Goal: Task Accomplishment & Management: Use online tool/utility

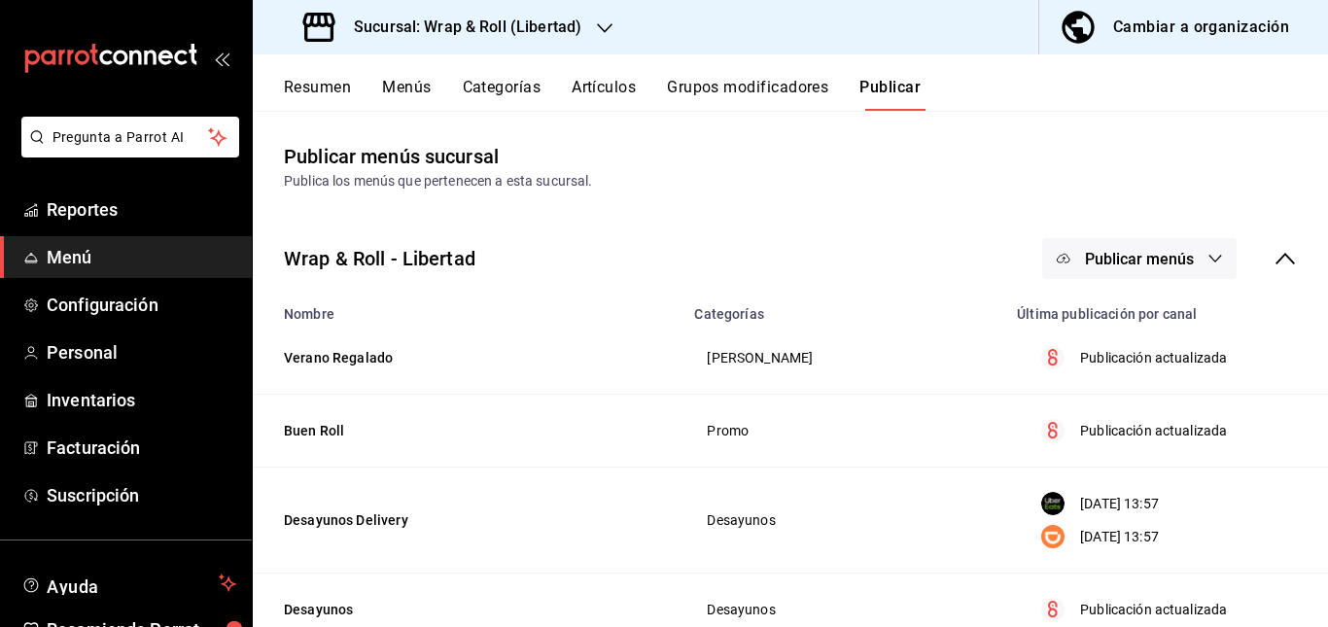
click at [592, 27] on div "Sucursal: Wrap & Roll (Libertad)" at bounding box center [444, 27] width 352 height 54
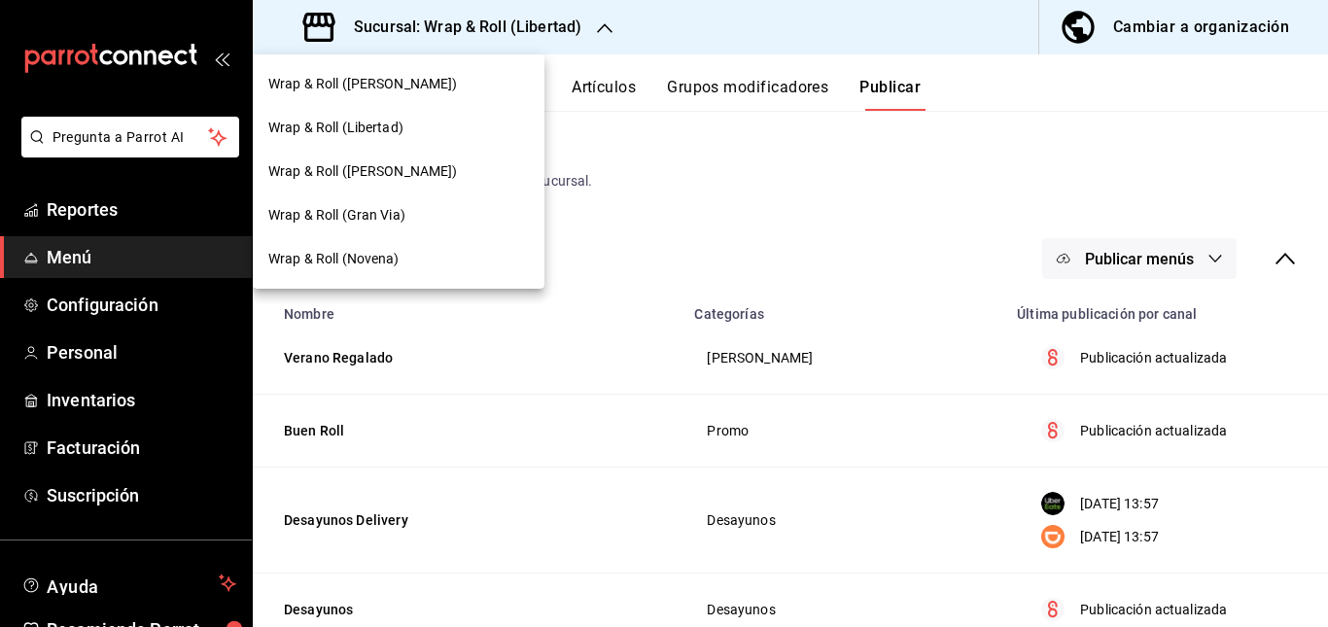
click at [416, 223] on div "Wrap & Roll (Gran Via)" at bounding box center [398, 215] width 261 height 20
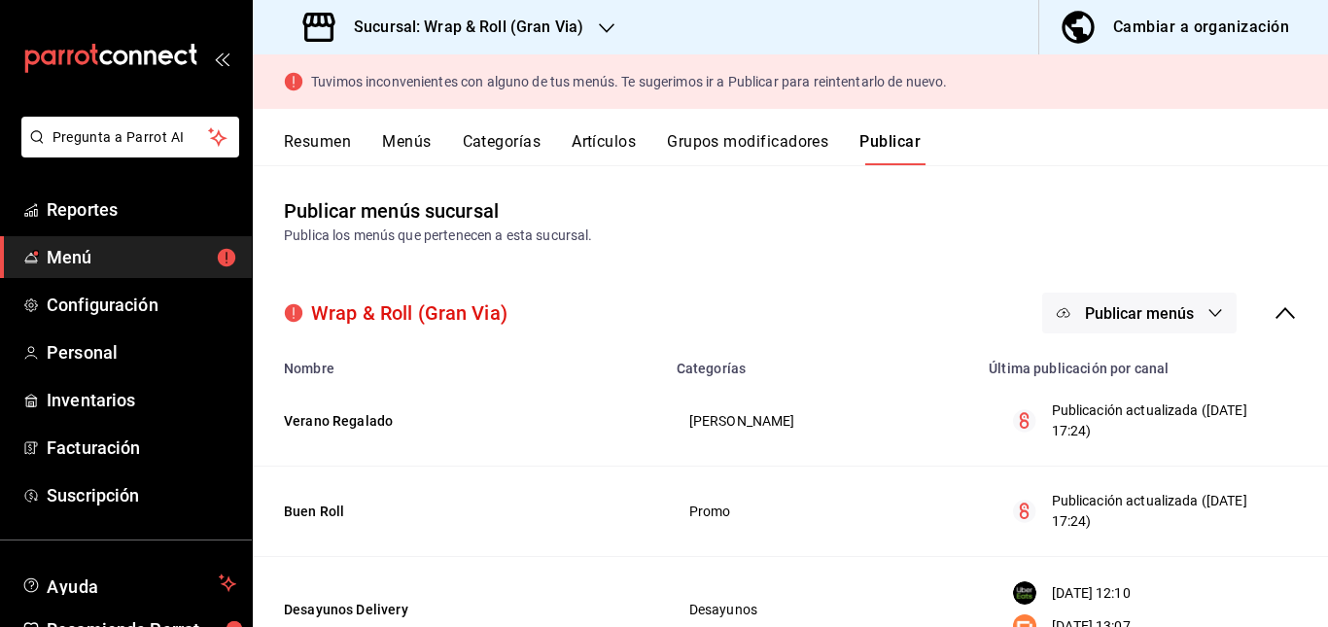
click at [1165, 300] on button "Publicar menús" at bounding box center [1139, 313] width 194 height 41
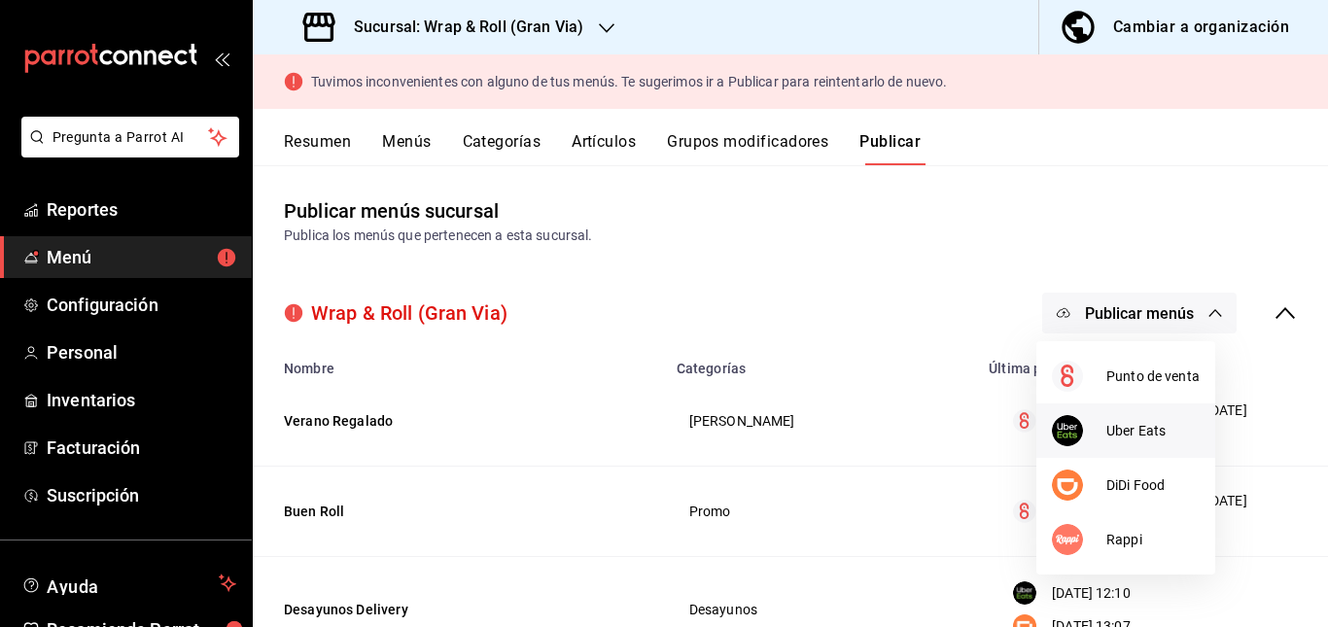
click at [1108, 430] on span "Uber Eats" at bounding box center [1152, 431] width 93 height 20
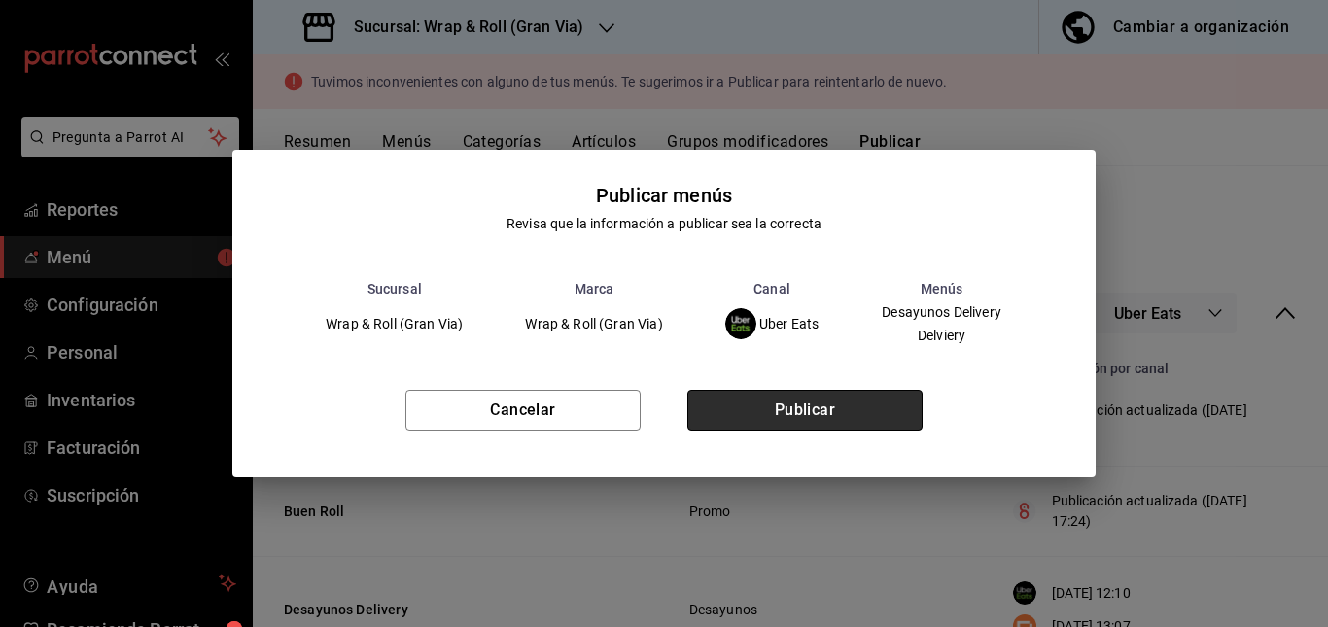
click at [852, 418] on button "Publicar" at bounding box center [804, 410] width 235 height 41
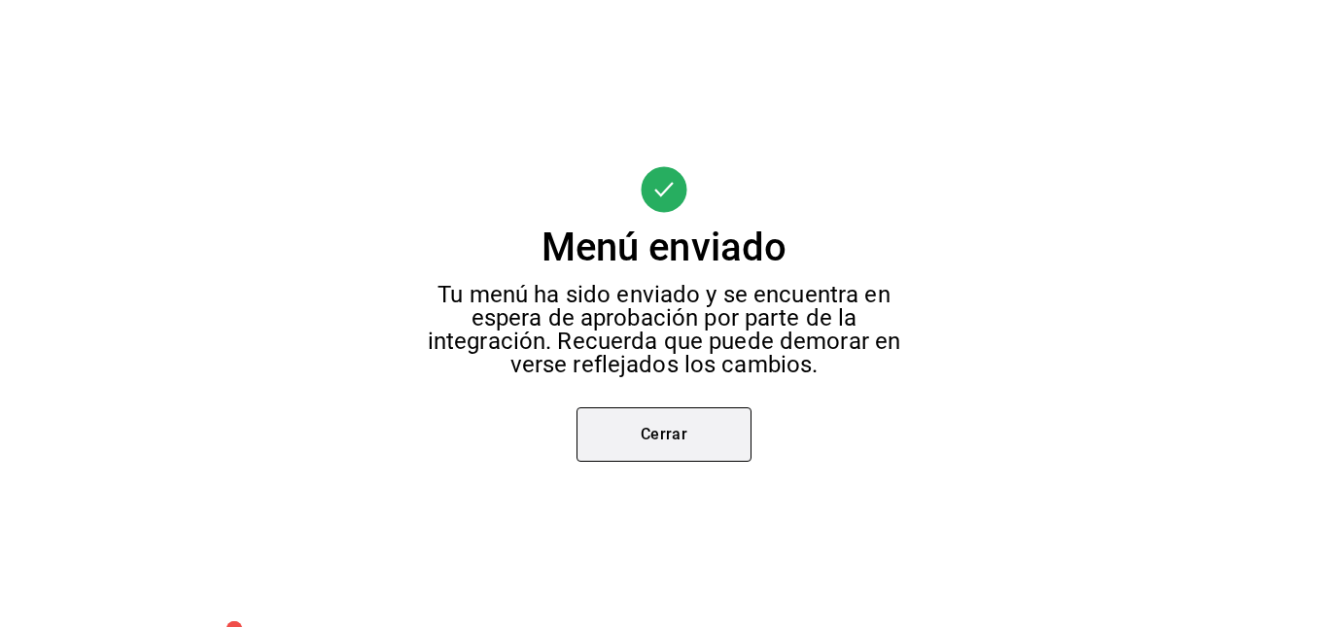
click at [686, 430] on button "Cerrar" at bounding box center [663, 434] width 175 height 54
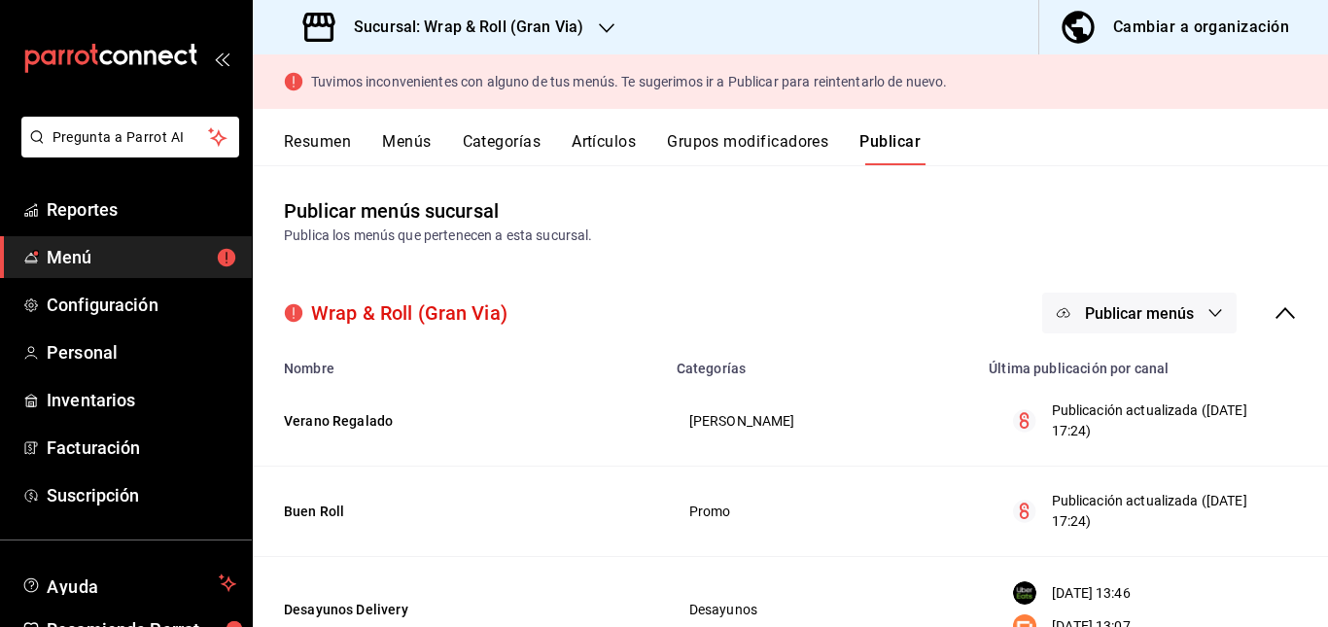
click at [1119, 310] on span "Publicar menús" at bounding box center [1139, 313] width 109 height 18
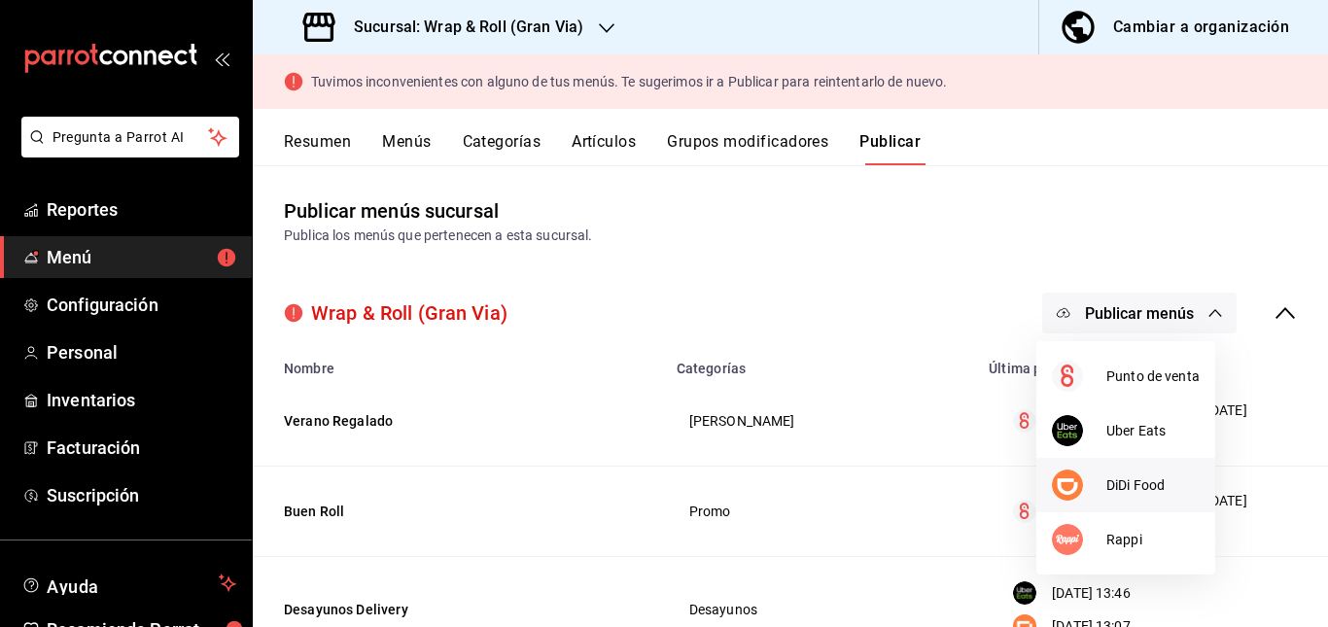
click at [1089, 472] on div at bounding box center [1079, 485] width 54 height 31
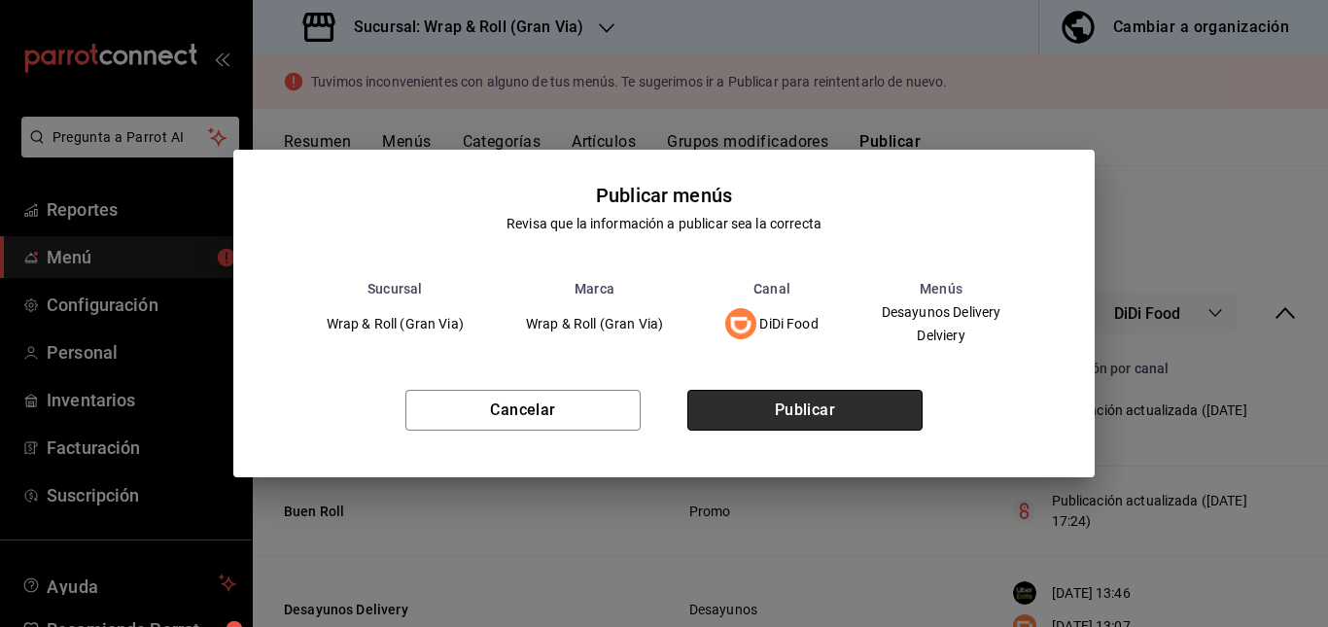
click at [815, 415] on button "Publicar" at bounding box center [804, 410] width 235 height 41
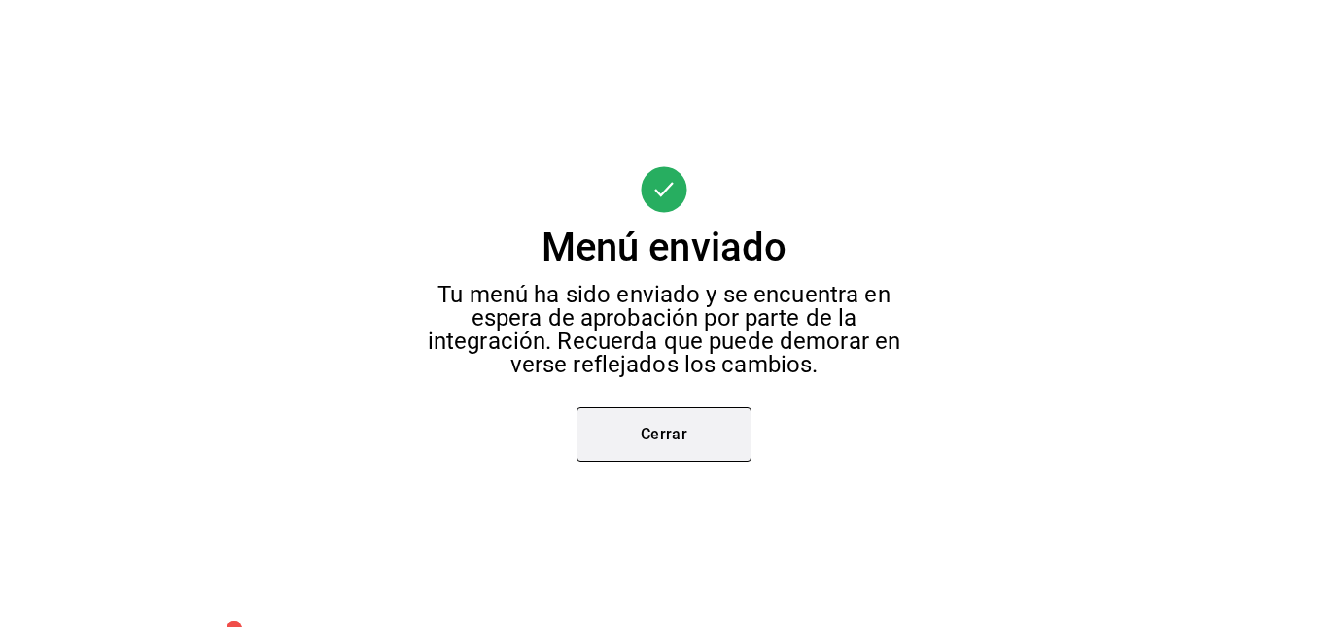
click at [666, 437] on button "Cerrar" at bounding box center [663, 434] width 175 height 54
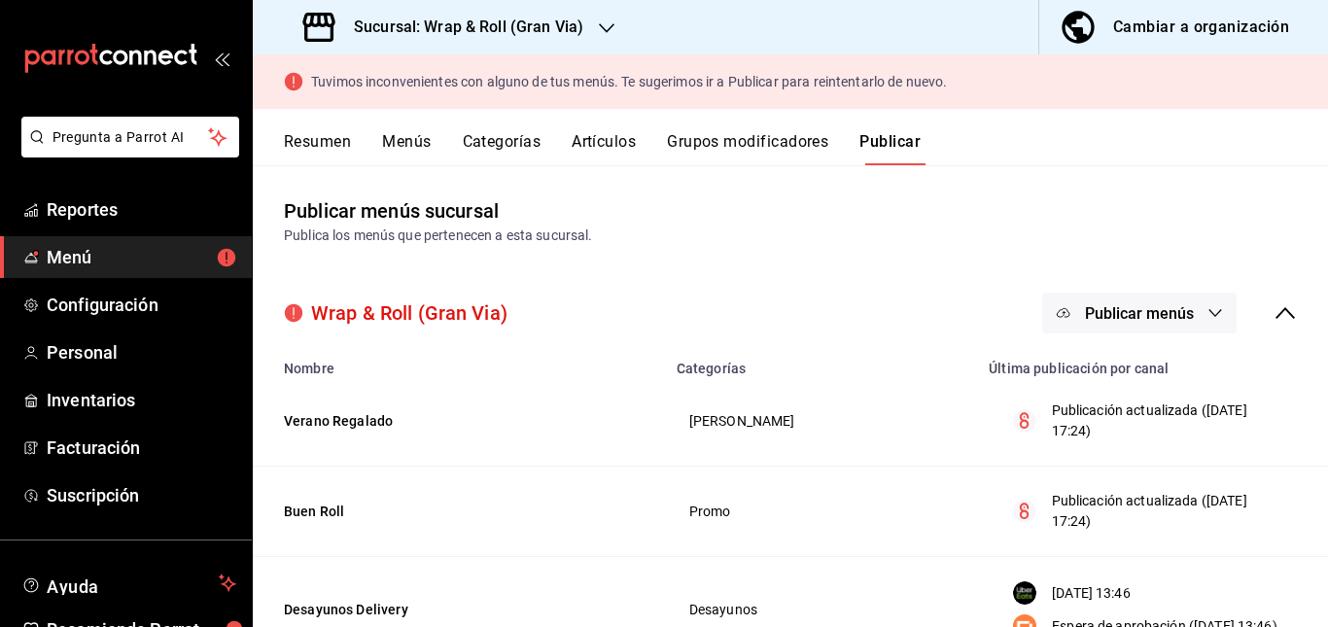
click at [1125, 313] on span "Publicar menús" at bounding box center [1139, 313] width 109 height 18
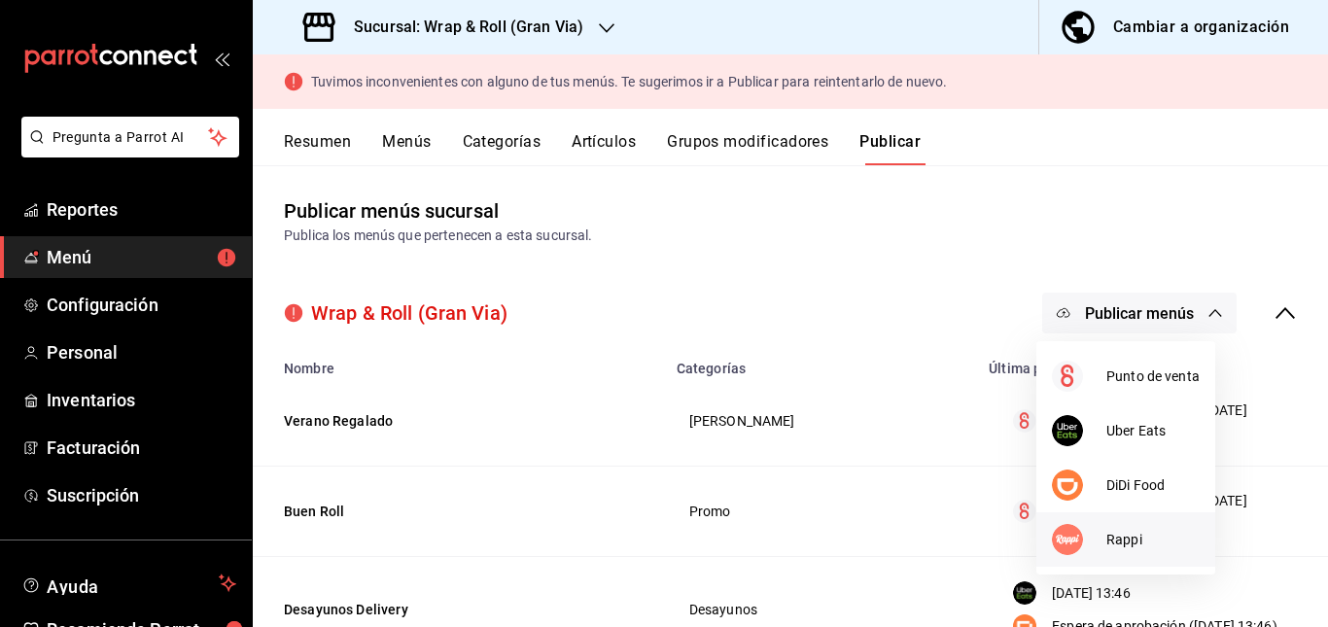
click at [1100, 528] on div at bounding box center [1079, 539] width 54 height 31
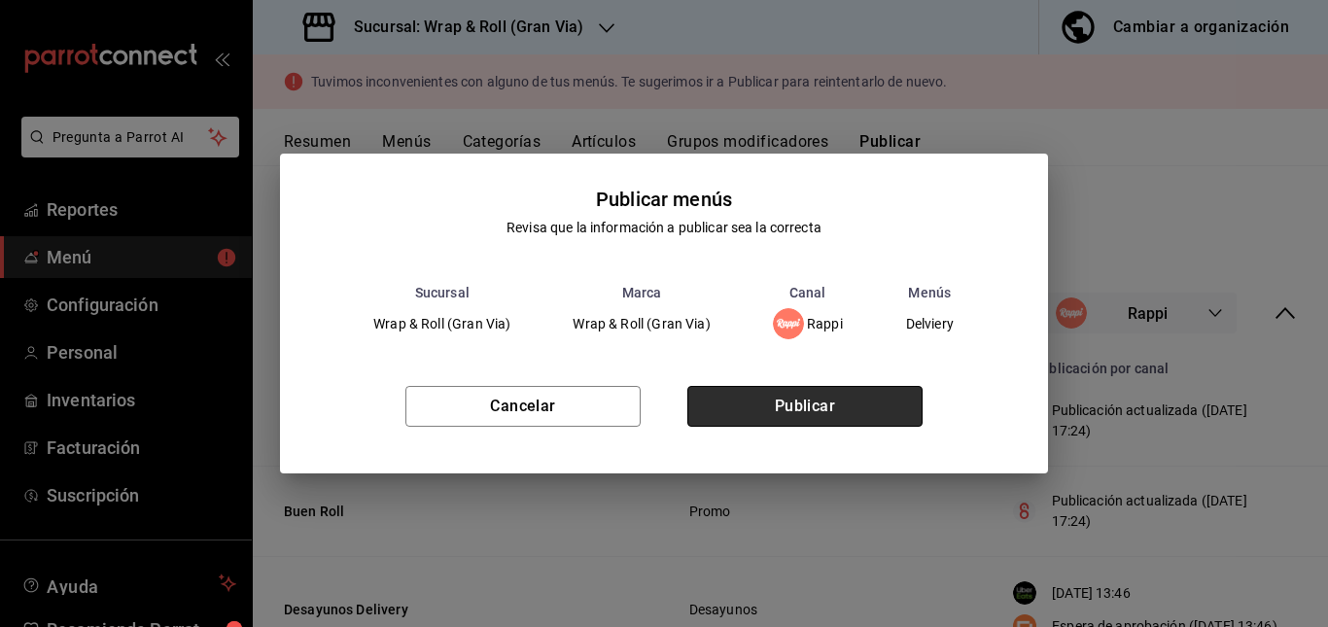
click at [843, 407] on button "Publicar" at bounding box center [804, 406] width 235 height 41
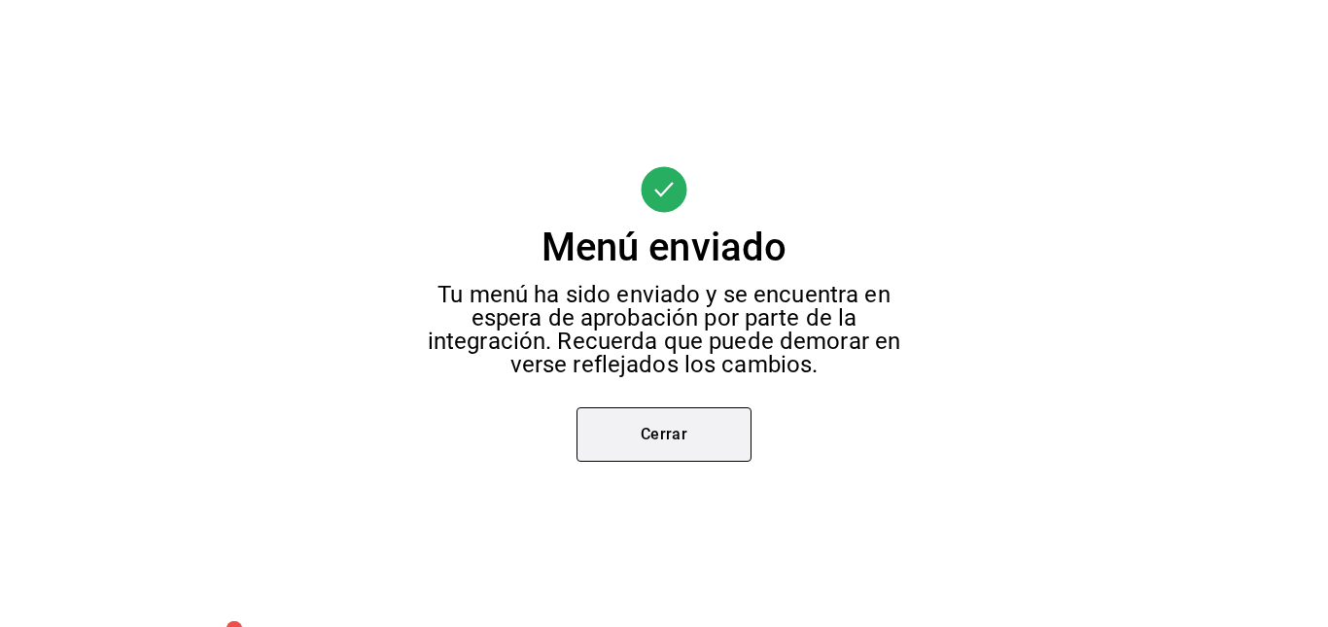
click at [675, 431] on button "Cerrar" at bounding box center [663, 434] width 175 height 54
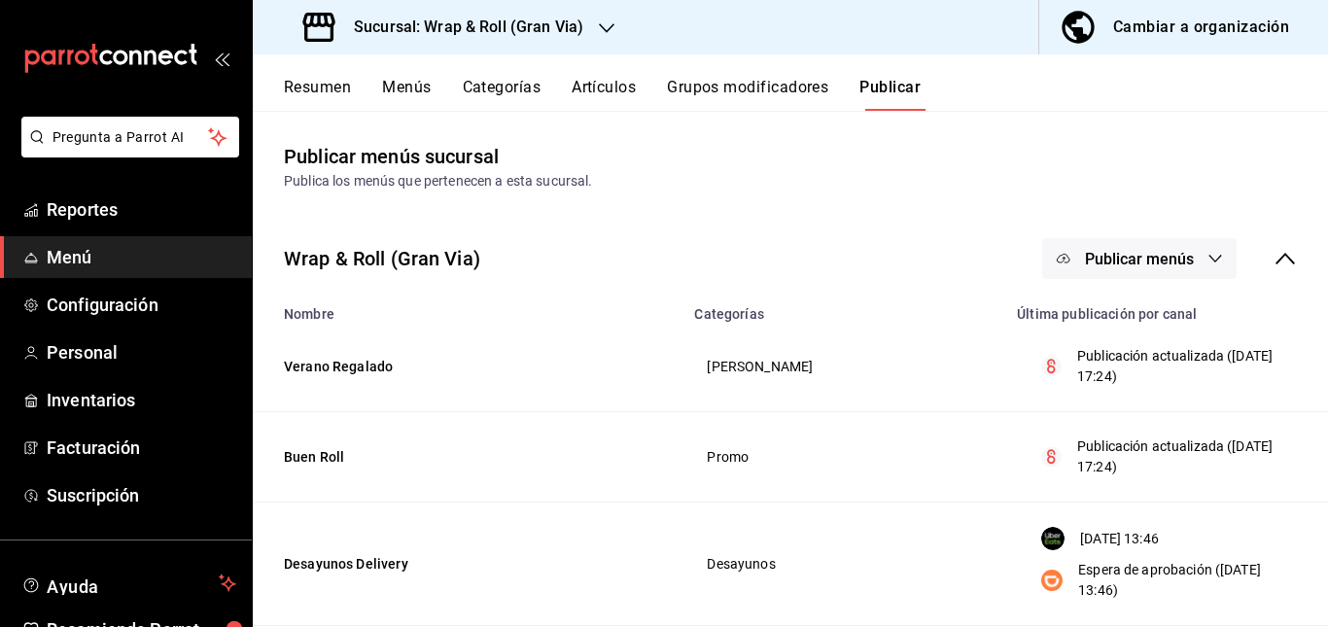
click at [700, 243] on div "Wrap & Roll (Gran Via) Publicar menús" at bounding box center [790, 259] width 1075 height 72
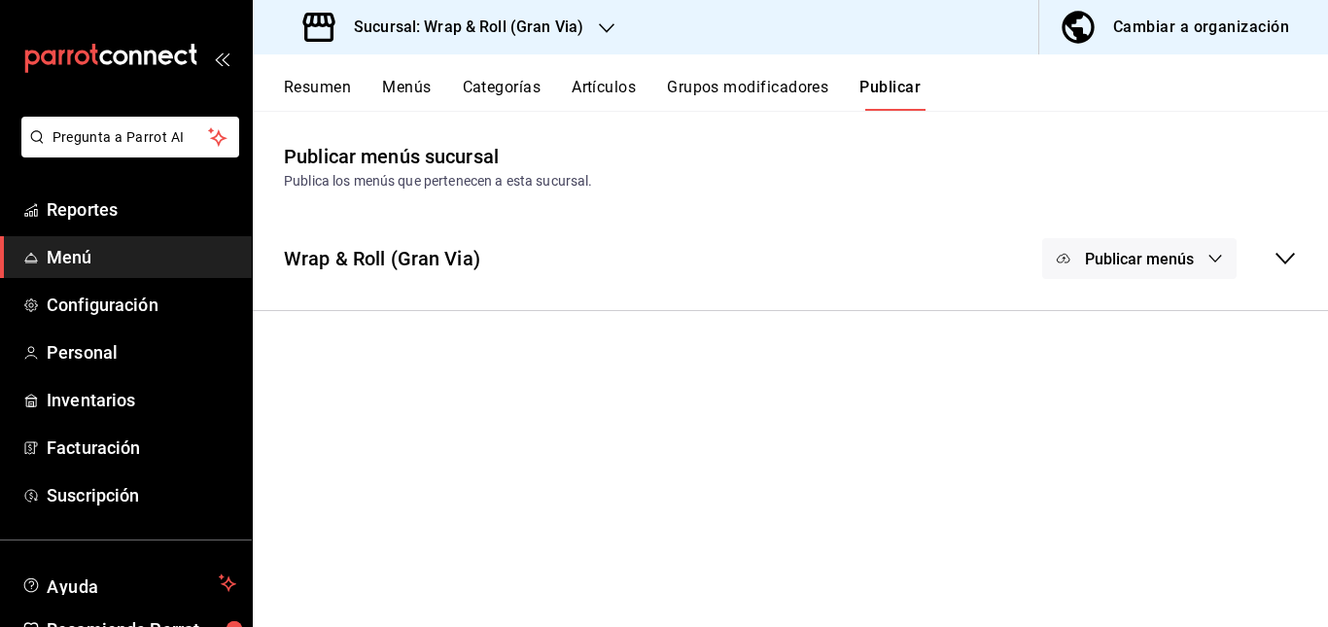
click at [700, 243] on div "Wrap & Roll (Gran Via) Publicar menús" at bounding box center [790, 259] width 1075 height 72
